Goal: Task Accomplishment & Management: Use online tool/utility

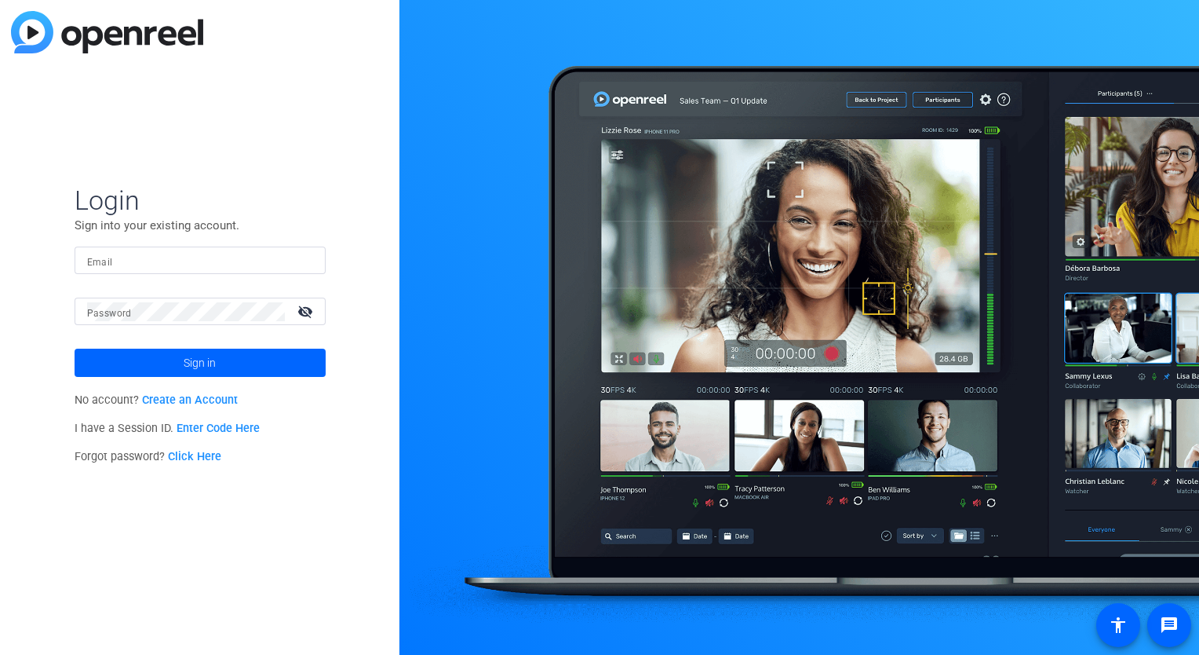
click at [236, 425] on link "Enter Code Here" at bounding box center [218, 428] width 83 height 13
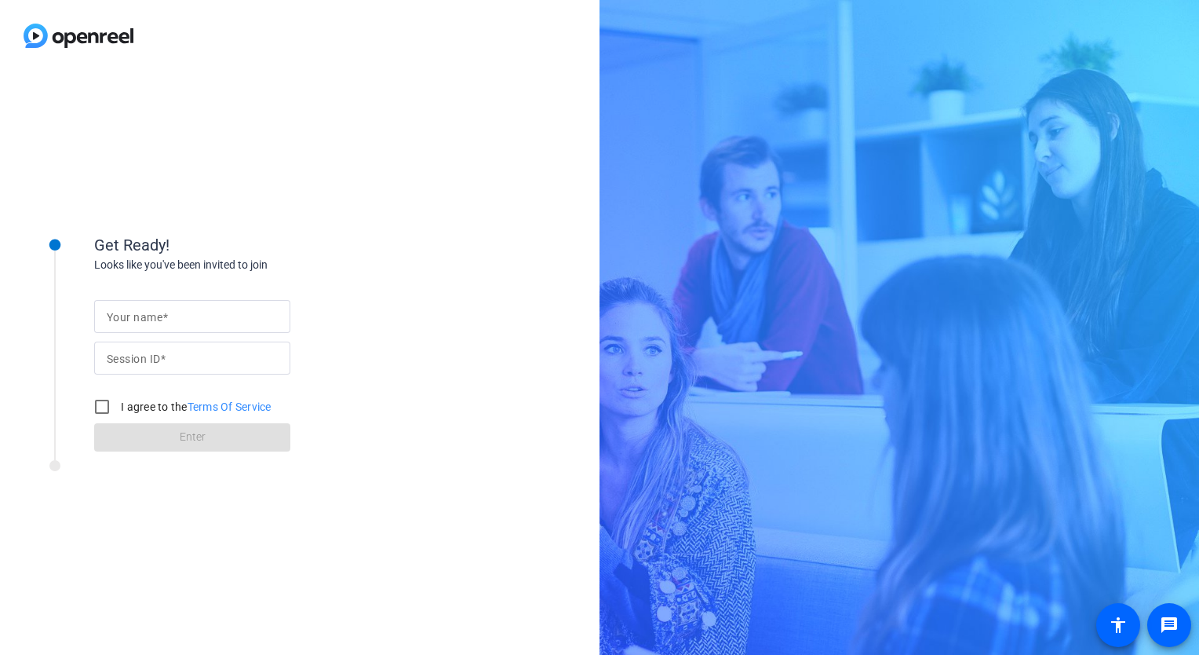
click at [163, 319] on span at bounding box center [164, 317] width 5 height 13
click at [163, 319] on input "Your name" at bounding box center [192, 316] width 171 height 19
type input "[PERSON_NAME]"
type input "6Hg8"
click at [105, 407] on input "I agree to the Terms Of Service" at bounding box center [101, 406] width 31 height 31
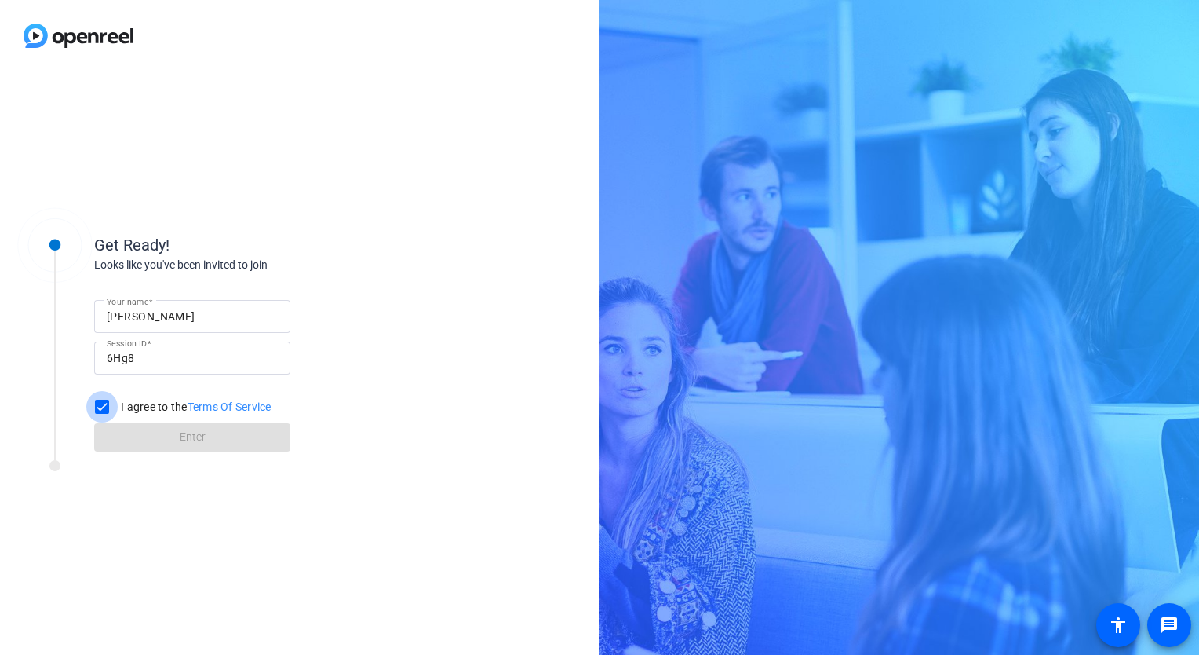
checkbox input "true"
click at [149, 442] on span at bounding box center [192, 437] width 196 height 38
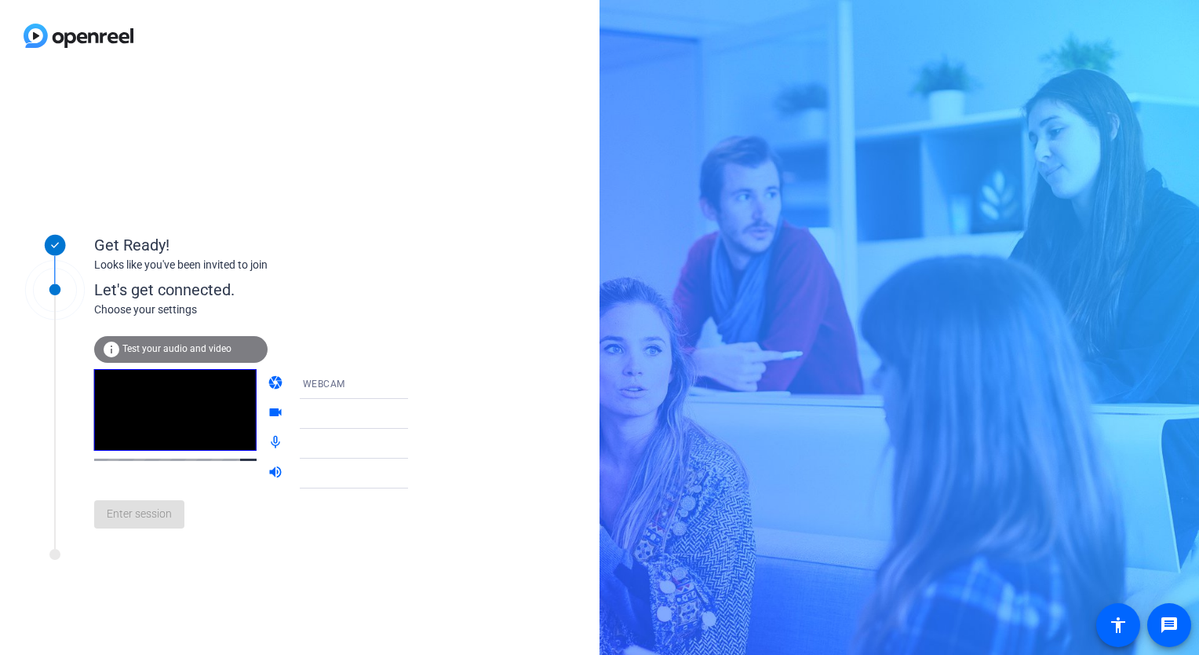
click at [177, 344] on span "Test your audio and video" at bounding box center [176, 348] width 109 height 11
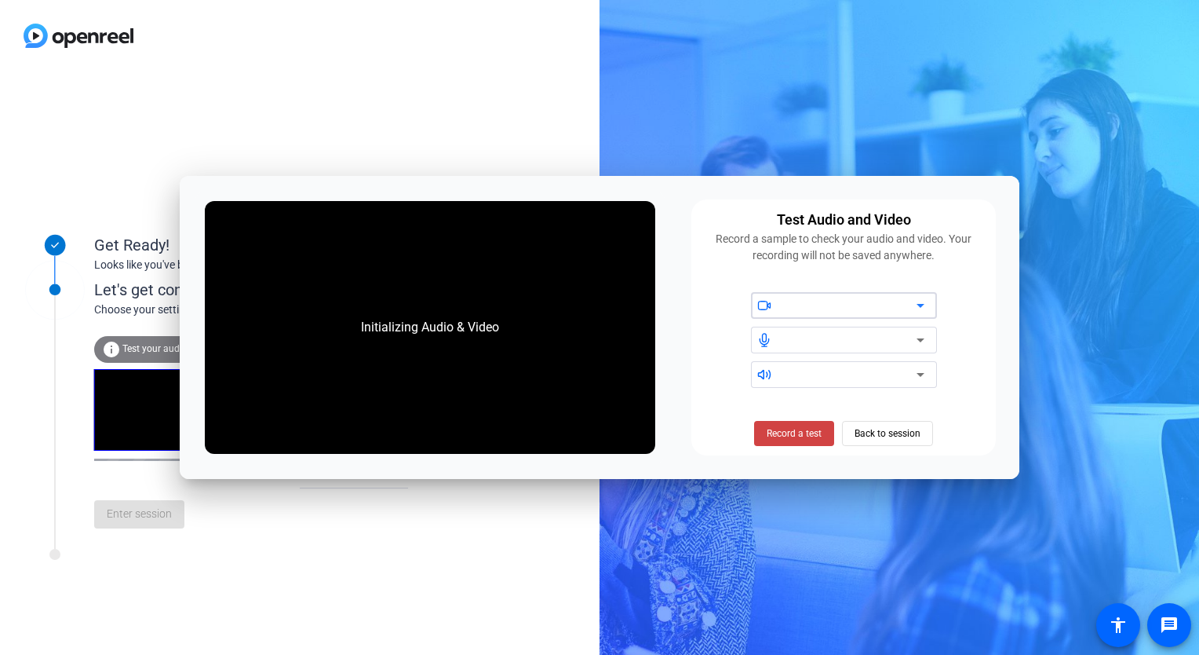
click at [921, 305] on icon at bounding box center [921, 306] width 8 height 4
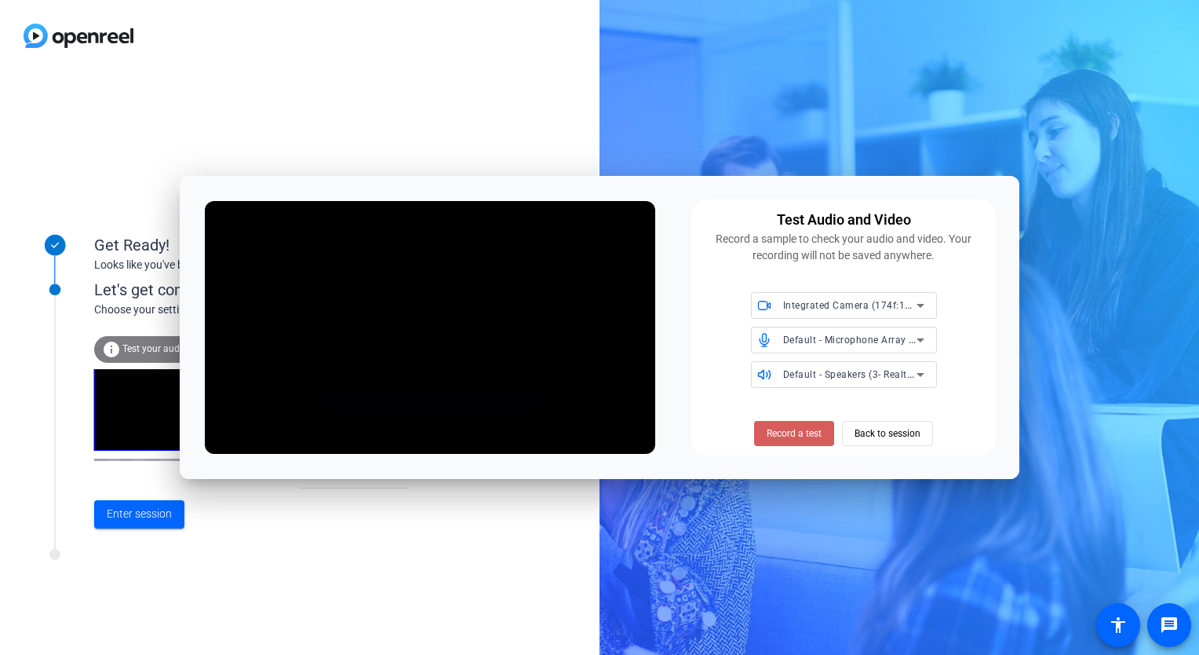
click at [787, 431] on span "Record a test" at bounding box center [794, 433] width 55 height 14
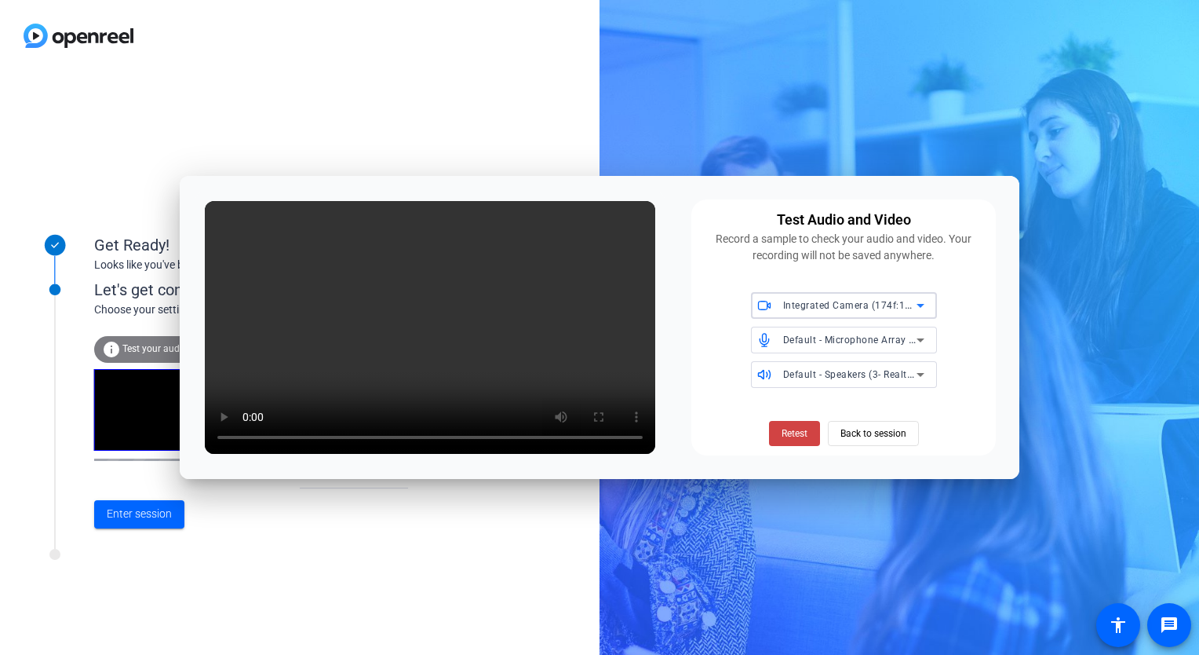
click at [923, 307] on icon at bounding box center [920, 305] width 19 height 19
click at [855, 337] on span "Integrated Camera (174f:11ae)" at bounding box center [834, 337] width 140 height 19
click at [850, 431] on span "Back to session" at bounding box center [874, 433] width 66 height 30
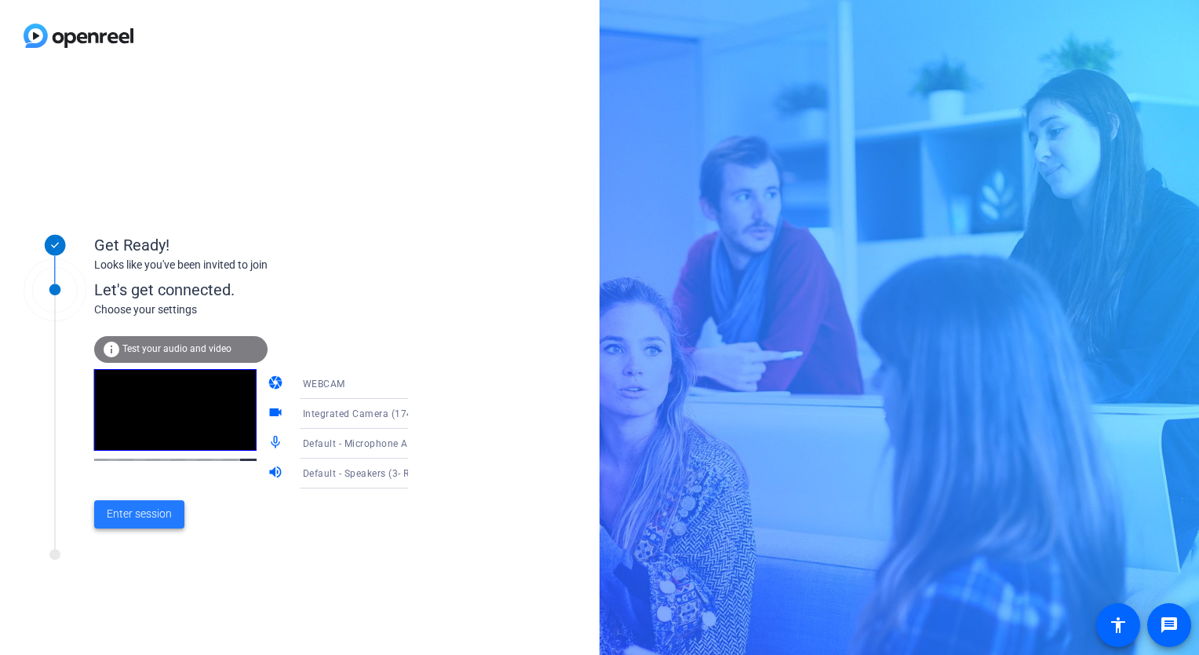
click at [138, 517] on span "Enter session" at bounding box center [139, 514] width 65 height 16
